Goal: Task Accomplishment & Management: Manage account settings

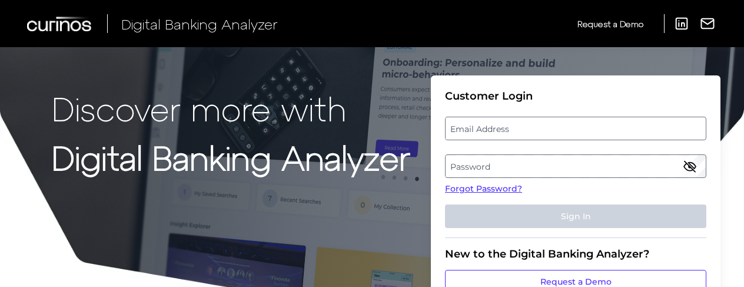
click at [499, 130] on label "Email Address" at bounding box center [576, 128] width 260 height 21
click at [499, 130] on input "email" at bounding box center [575, 129] width 261 height 24
drag, startPoint x: 476, startPoint y: 112, endPoint x: 467, endPoint y: 129, distance: 18.7
click at [472, 118] on fieldset "Customer Login Email Address Password Forgot Password? Sign In" at bounding box center [575, 163] width 261 height 148
click at [467, 129] on input "Email Address" at bounding box center [575, 129] width 261 height 24
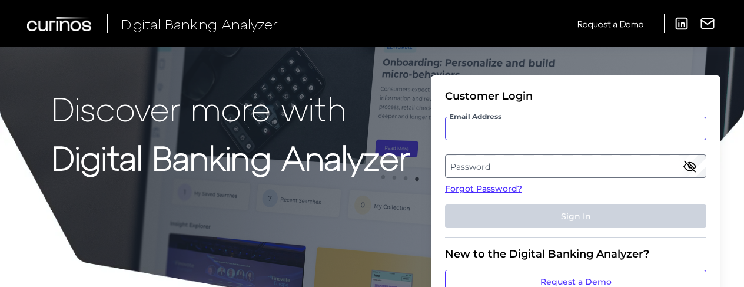
paste input "[PERSON_NAME][EMAIL_ADDRESS][PERSON_NAME][DOMAIN_NAME]"
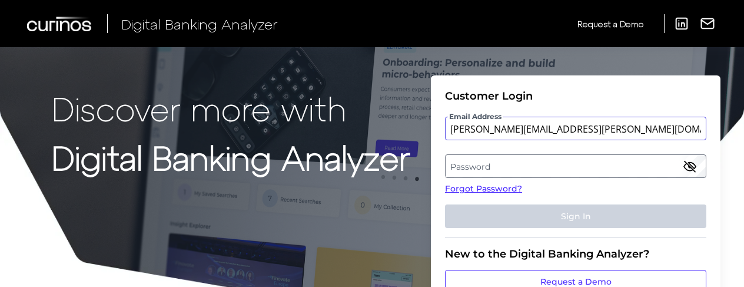
type input "[PERSON_NAME][EMAIL_ADDRESS][PERSON_NAME][DOMAIN_NAME]"
click at [454, 166] on label "Password" at bounding box center [576, 165] width 260 height 21
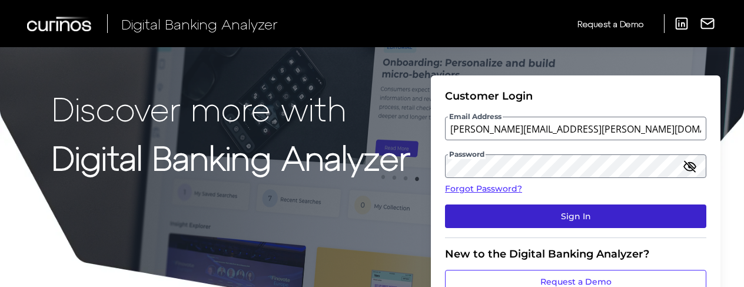
click at [496, 220] on button "Sign In" at bounding box center [575, 216] width 261 height 24
